Goal: Complete application form: Complete application form

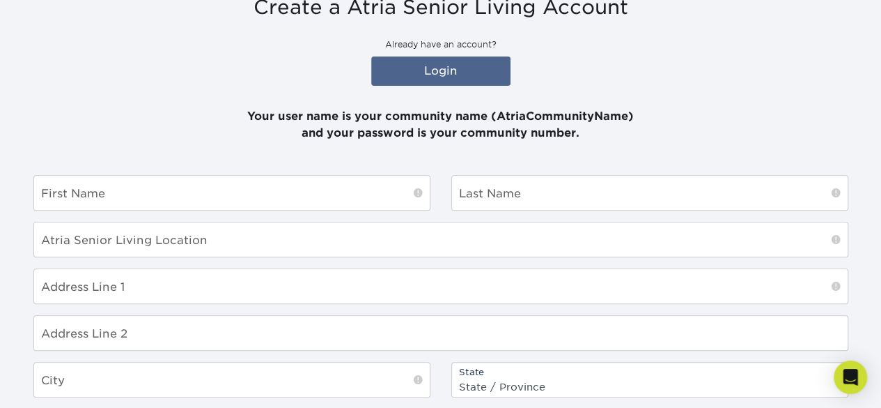
scroll to position [65, 0]
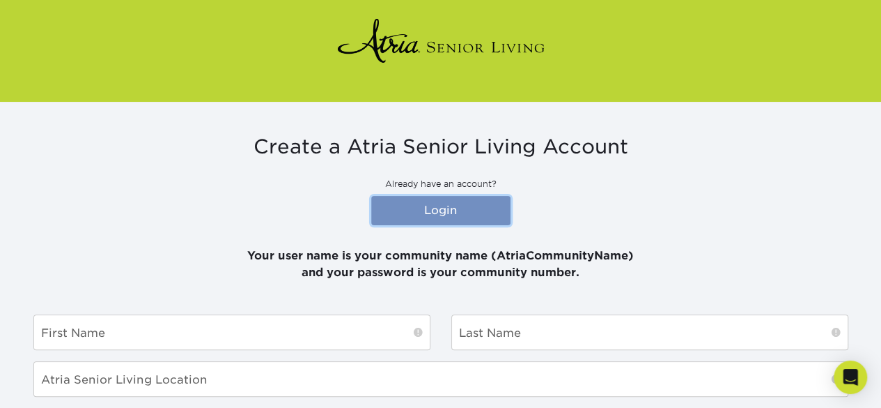
click at [419, 208] on link "Login" at bounding box center [440, 210] width 139 height 29
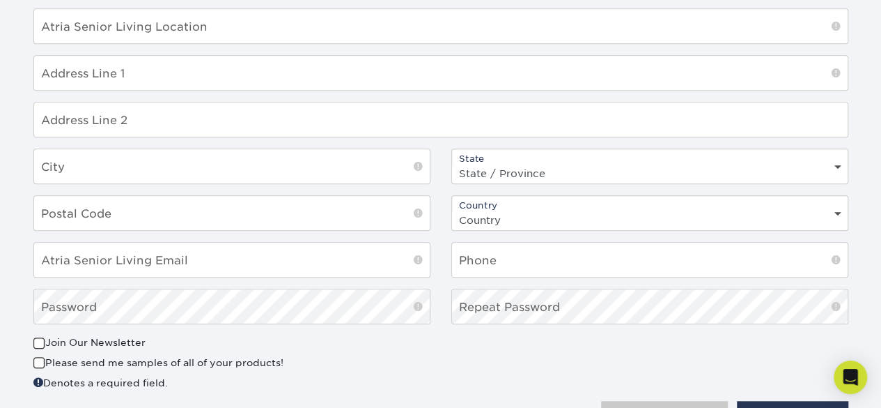
scroll to position [344, 0]
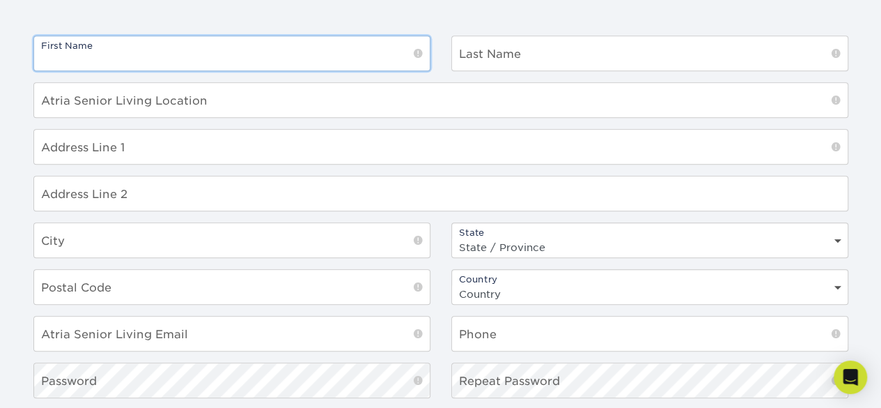
click at [121, 61] on input "text" at bounding box center [232, 53] width 396 height 34
type input "[PERSON_NAME]"
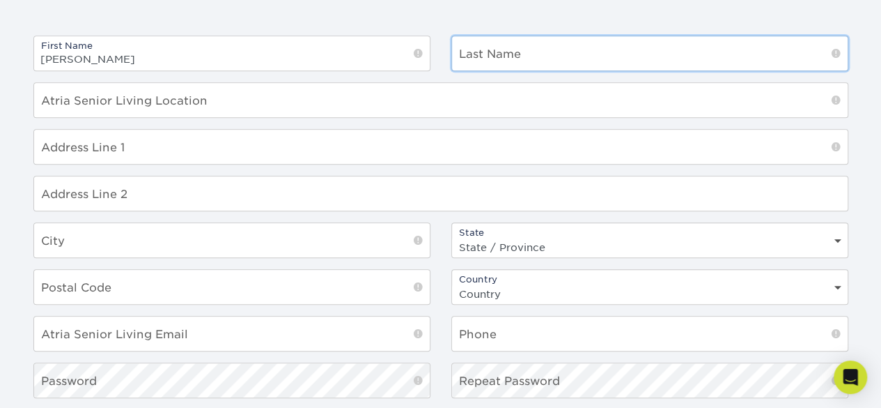
click at [485, 55] on input "text" at bounding box center [650, 53] width 396 height 34
type input "[PERSON_NAME]"
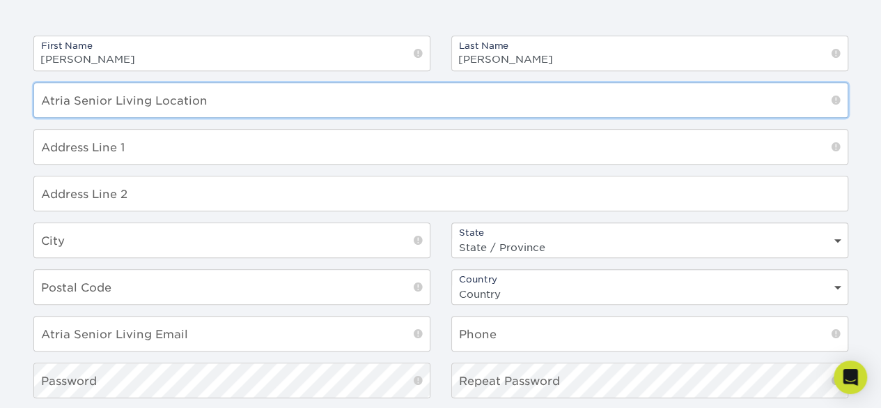
click at [146, 91] on input "text" at bounding box center [441, 100] width 814 height 34
type input "Kingsdale Chateau"
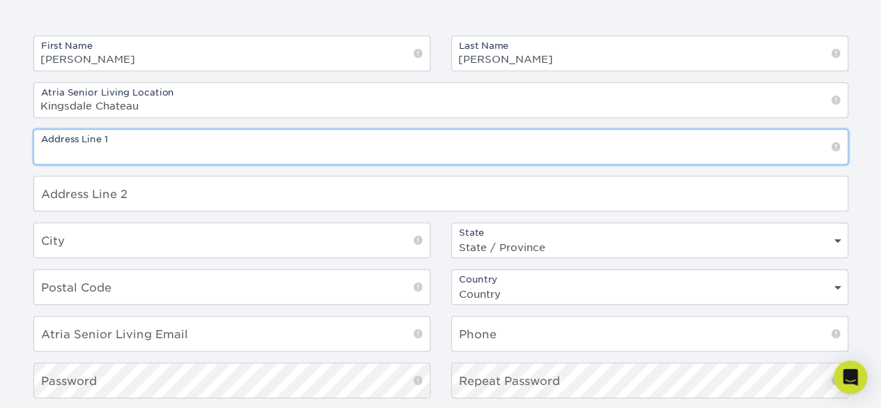
click at [222, 139] on input "text" at bounding box center [441, 147] width 814 height 34
type input "[STREET_ADDRESS]"
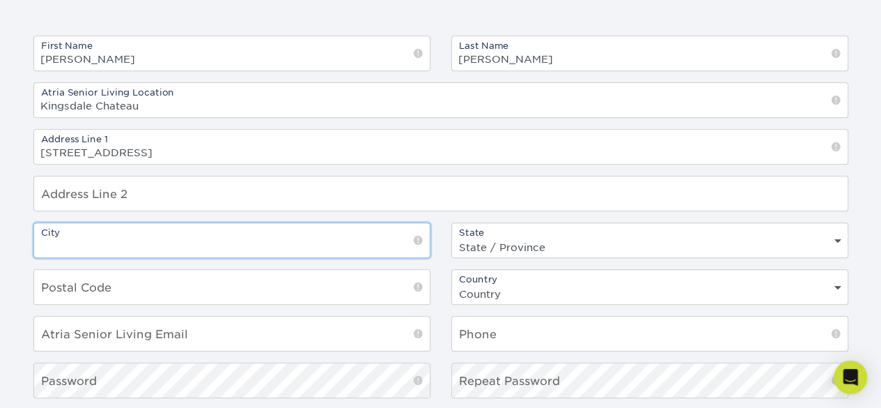
click at [145, 245] on input "text" at bounding box center [232, 240] width 396 height 34
type input "[GEOGRAPHIC_DATA]"
click at [617, 229] on div "State State / Province Alabama Alaska Arizona Arkansas California Colorado Conn…" at bounding box center [649, 240] width 397 height 36
click at [632, 240] on select "State / Province Alabama Alaska Arizona Arkansas California Colorado Connecticu…" at bounding box center [650, 247] width 396 height 20
click at [514, 290] on select "Country United States Canada" at bounding box center [650, 294] width 396 height 20
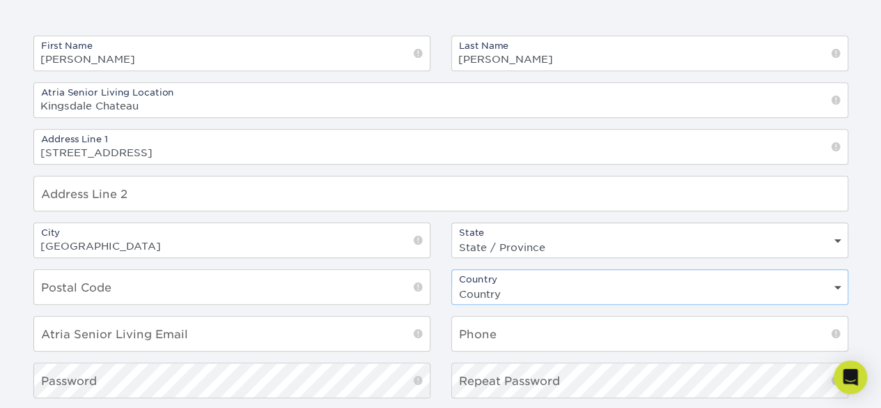
select select "CA"
click at [452, 284] on select "Country United States Canada" at bounding box center [650, 294] width 396 height 20
click at [496, 242] on select "State / Province Alabama Alaska Arizona Arkansas California Colorado Connecticu…" at bounding box center [650, 247] width 396 height 20
select select "ON"
click at [452, 237] on select "State / Province Alabama Alaska Arizona Arkansas California Colorado Connecticu…" at bounding box center [650, 247] width 396 height 20
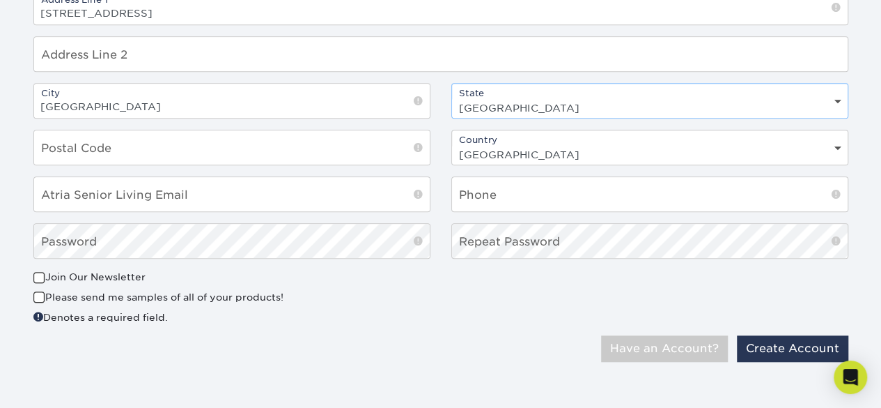
scroll to position [414, 0]
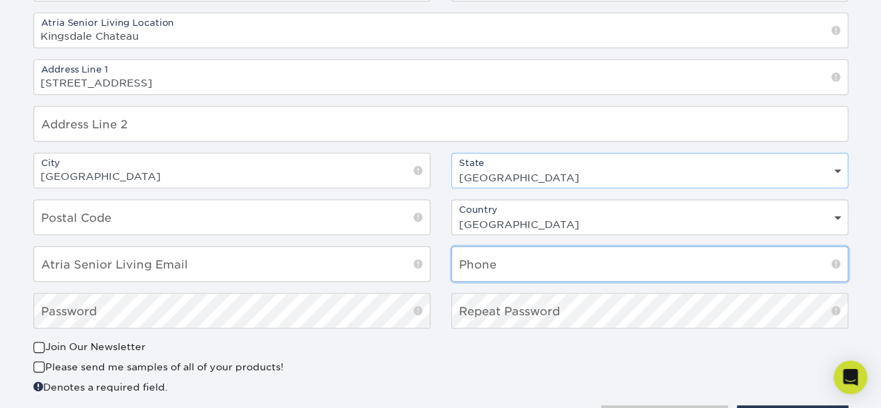
click at [549, 277] on input "text" at bounding box center [650, 264] width 396 height 34
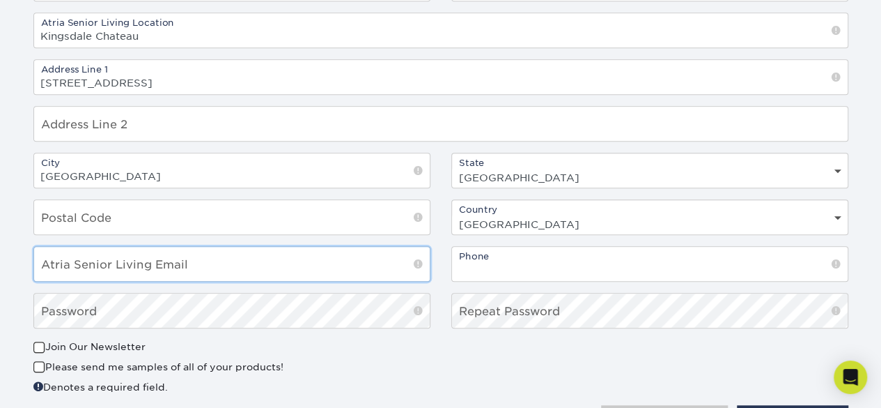
click at [210, 265] on input "email" at bounding box center [232, 264] width 396 height 34
type input "[PERSON_NAME][EMAIL_ADDRESS][PERSON_NAME][DOMAIN_NAME]"
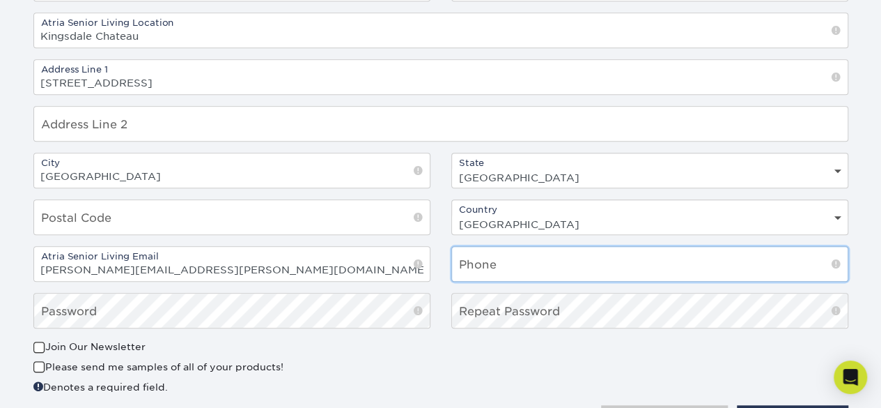
click at [495, 270] on input "text" at bounding box center [650, 264] width 396 height 34
type input "3"
type input "6135474884"
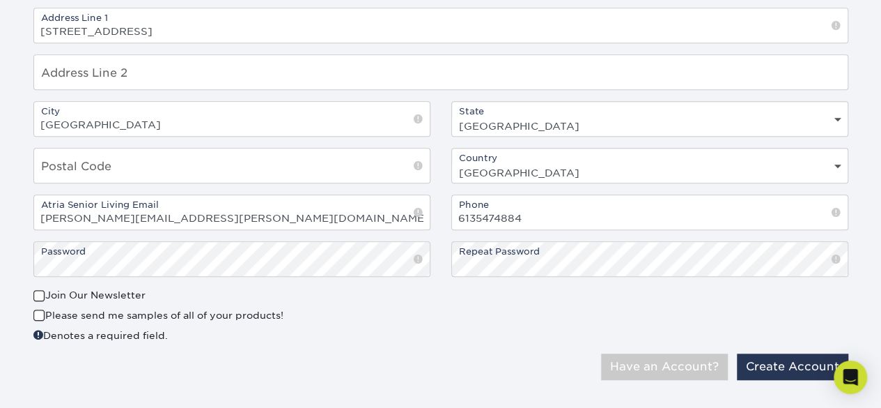
scroll to position [483, 0]
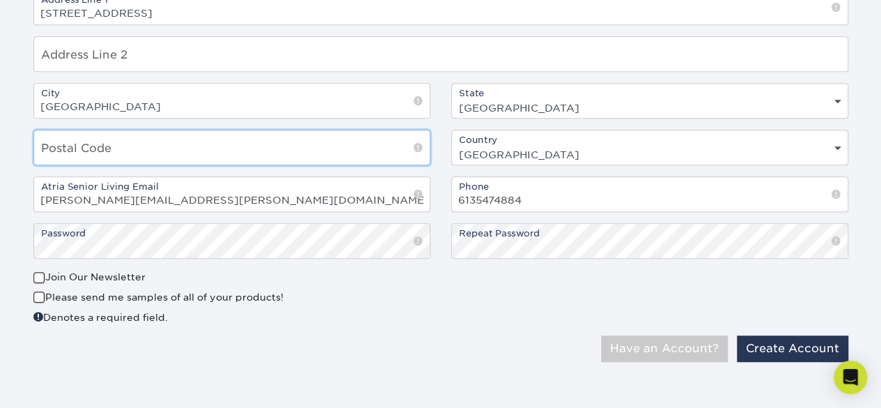
click at [217, 150] on input "text" at bounding box center [232, 147] width 396 height 34
type input "K7M9B6"
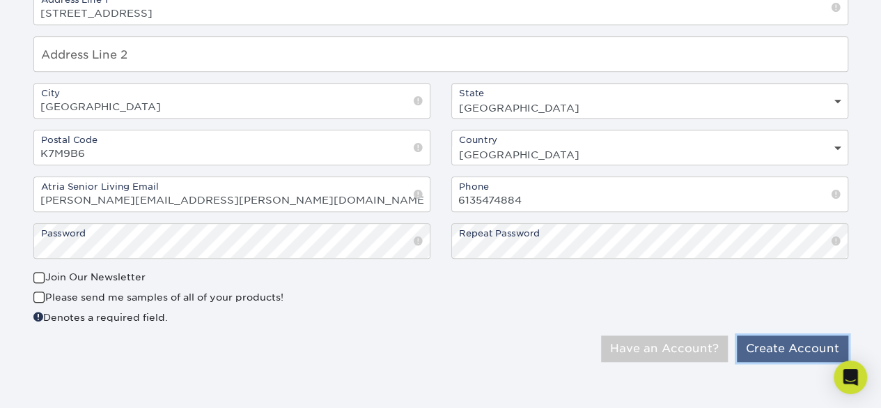
click at [780, 341] on button "Create Account" at bounding box center [792, 348] width 111 height 26
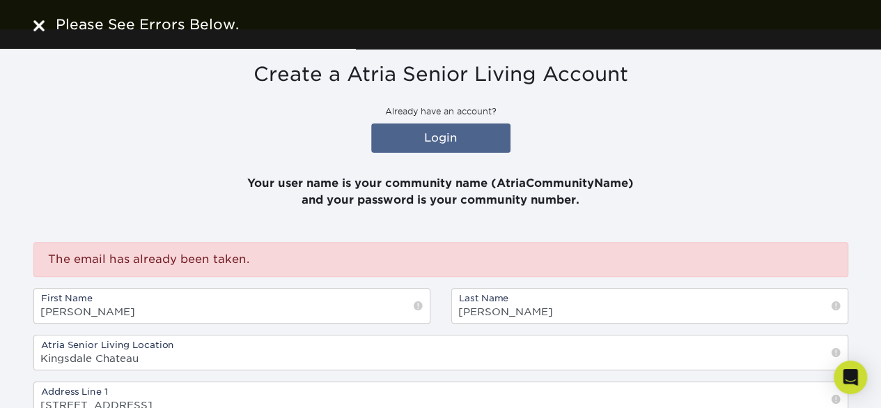
scroll to position [139, 0]
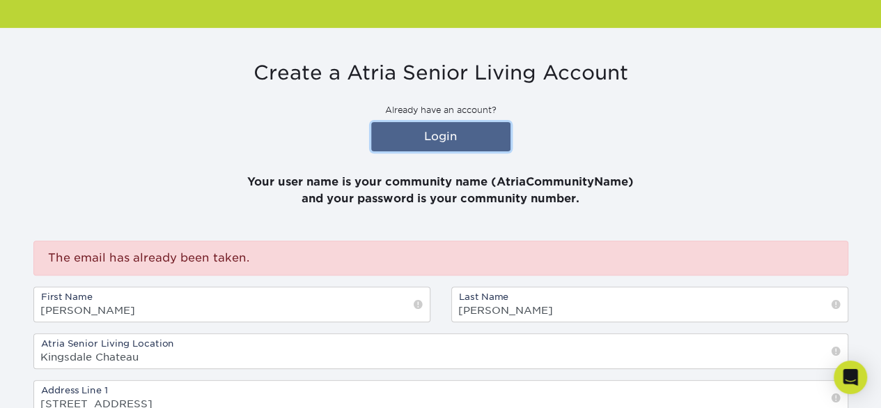
click at [401, 137] on link "Login" at bounding box center [440, 136] width 139 height 29
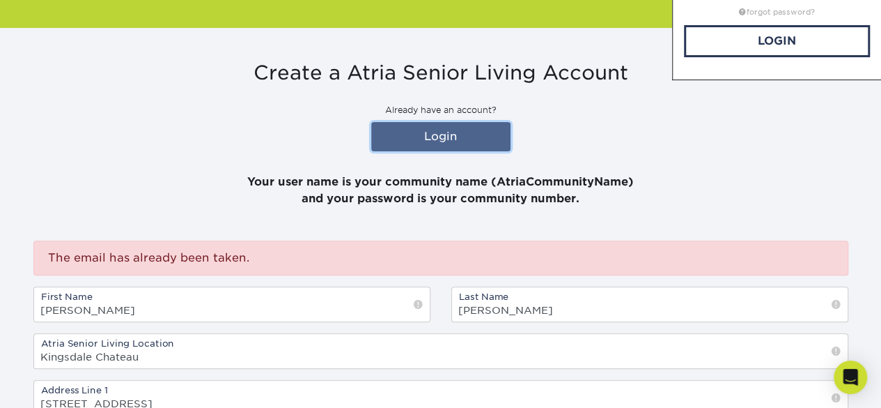
scroll to position [0, 0]
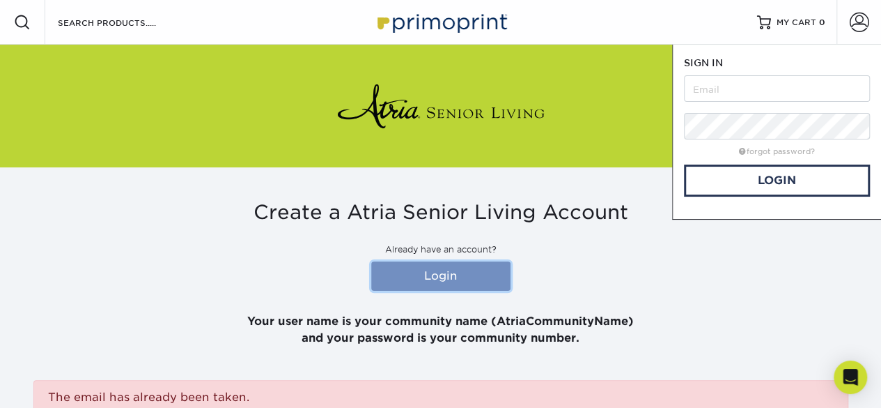
click at [431, 272] on link "Login" at bounding box center [440, 275] width 139 height 29
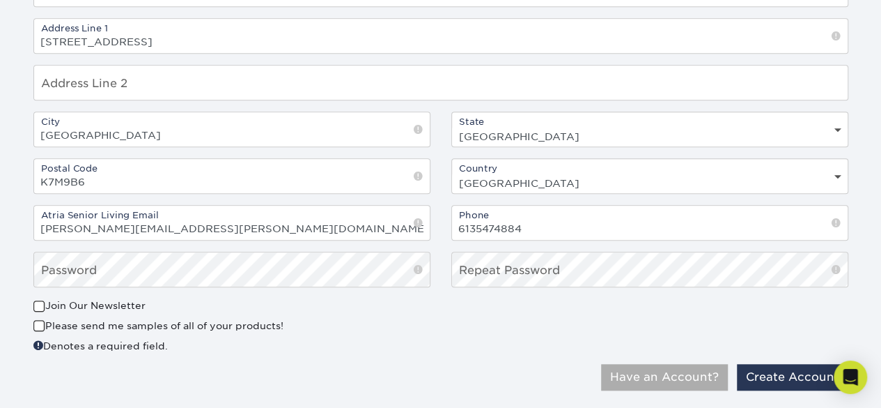
scroll to position [529, 0]
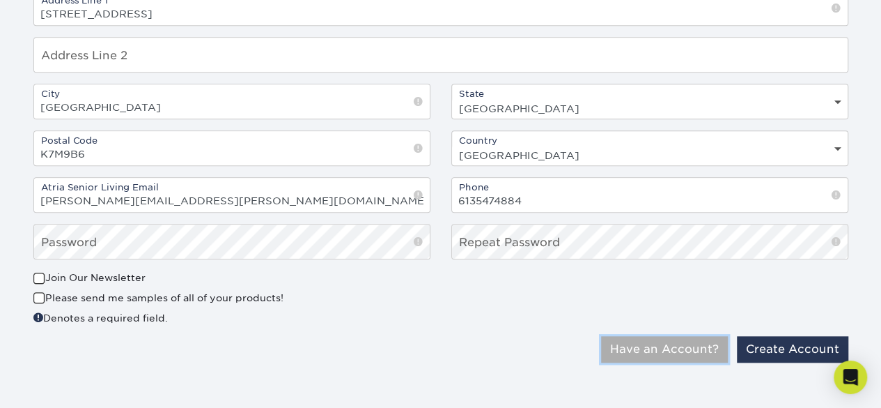
click at [656, 341] on button "Have an Account?" at bounding box center [664, 349] width 127 height 26
click at [626, 341] on button "Have an Account?" at bounding box center [664, 349] width 127 height 26
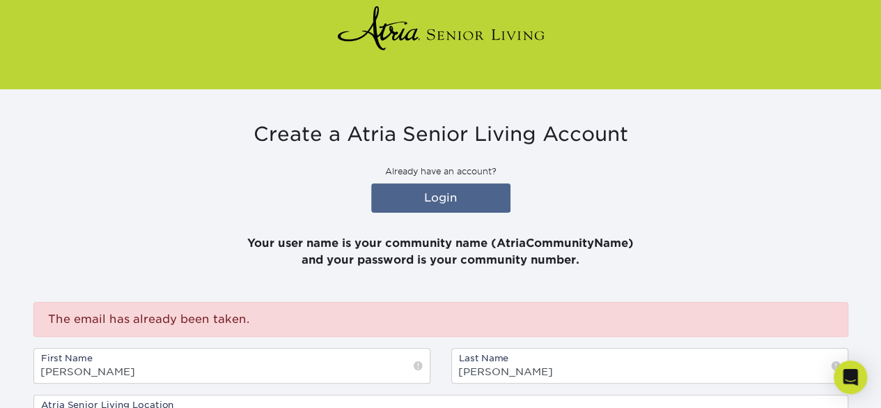
scroll to position [0, 0]
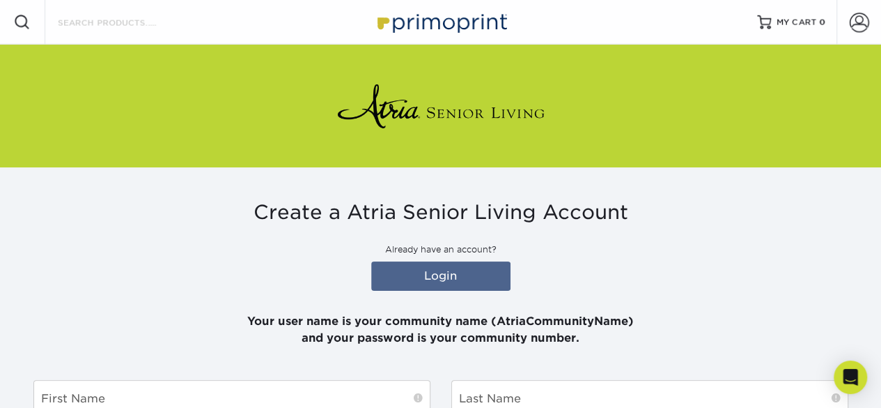
click at [83, 27] on input "Search Products" at bounding box center [124, 22] width 136 height 17
click at [23, 19] on span at bounding box center [22, 22] width 17 height 17
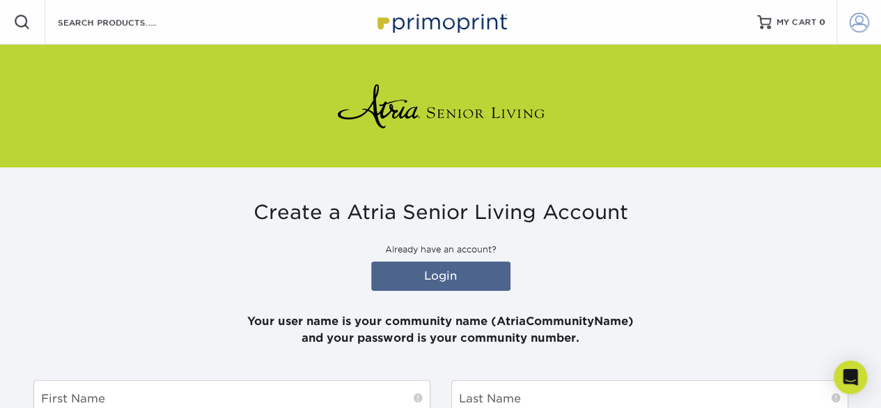
click at [860, 29] on span at bounding box center [860, 23] width 20 height 20
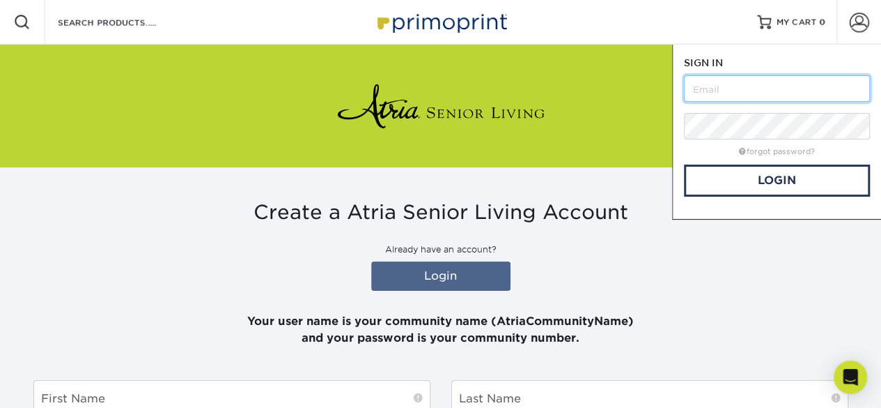
type input "A"
type input "[PERSON_NAME][EMAIL_ADDRESS][PERSON_NAME][DOMAIN_NAME]"
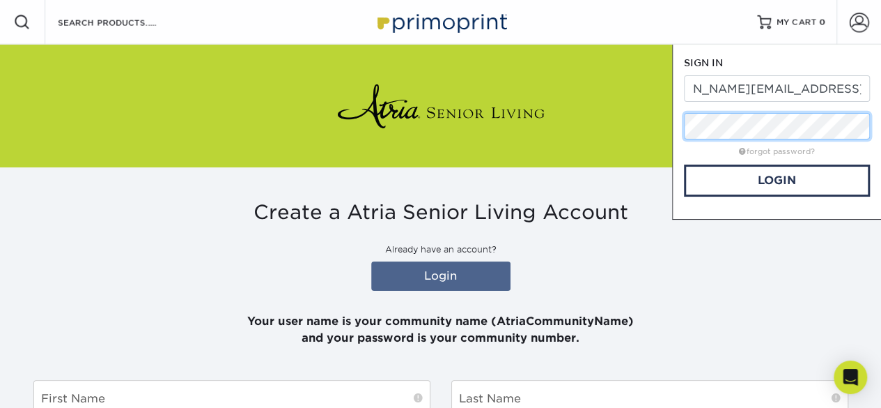
scroll to position [0, 0]
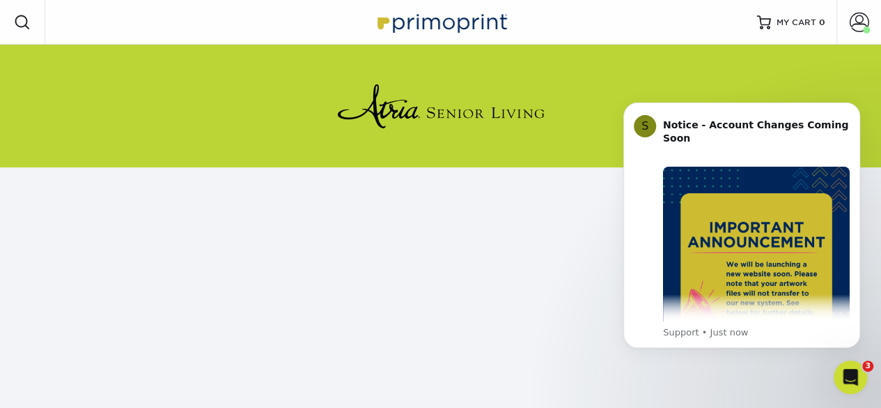
click at [8, 24] on div at bounding box center [22, 22] width 45 height 45
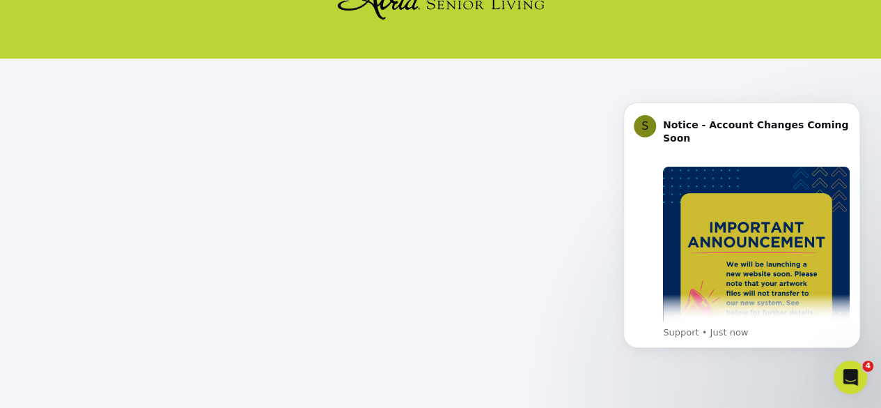
scroll to position [139, 0]
